Goal: Task Accomplishment & Management: Use online tool/utility

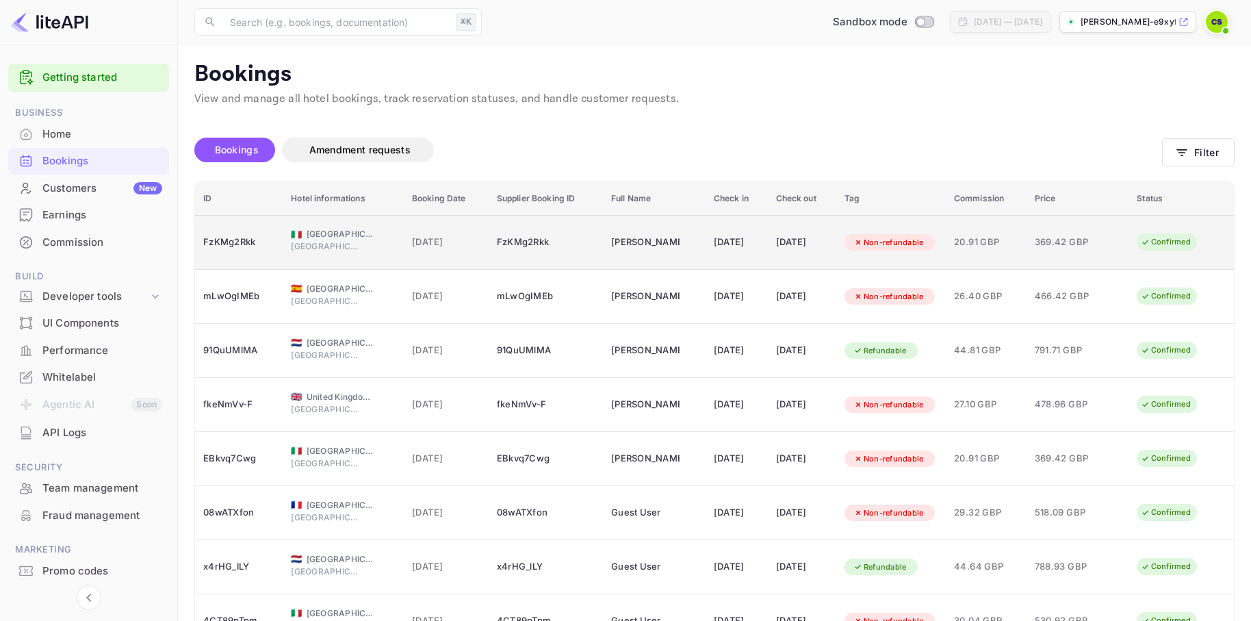
click at [218, 237] on div "FzKMg2Rkk" at bounding box center [238, 242] width 71 height 22
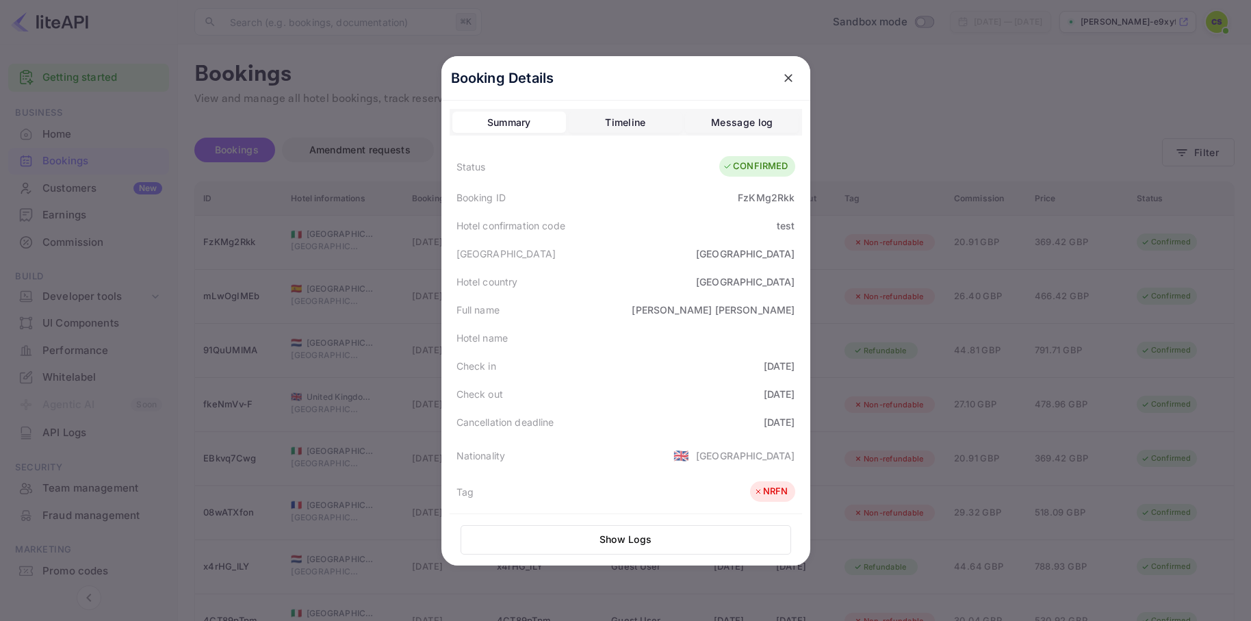
click at [791, 75] on icon "close" at bounding box center [789, 78] width 14 height 14
